Goal: Go to known website: Access a specific website the user already knows

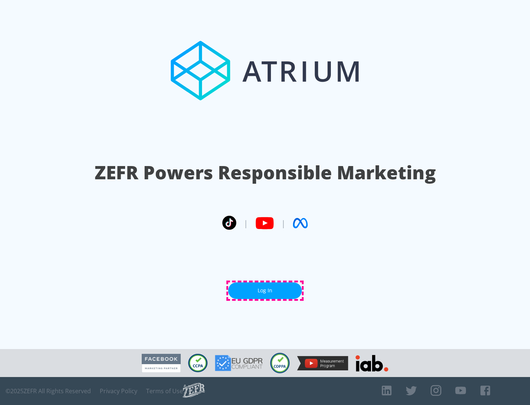
click at [265, 291] on link "Log In" at bounding box center [265, 291] width 74 height 17
